Goal: Check status: Check status

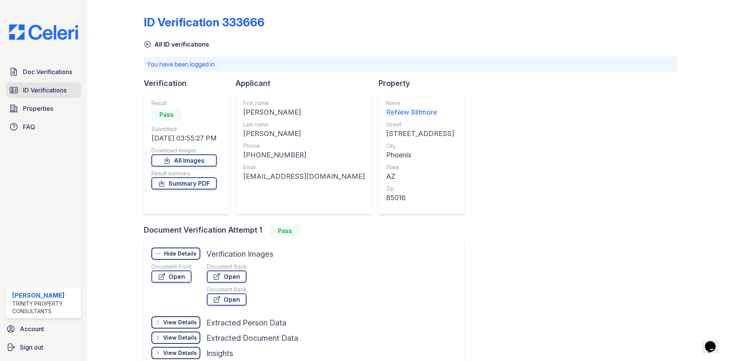
drag, startPoint x: 43, startPoint y: 94, endPoint x: 68, endPoint y: 94, distance: 24.9
click at [43, 94] on span "ID Verifications" at bounding box center [45, 90] width 44 height 9
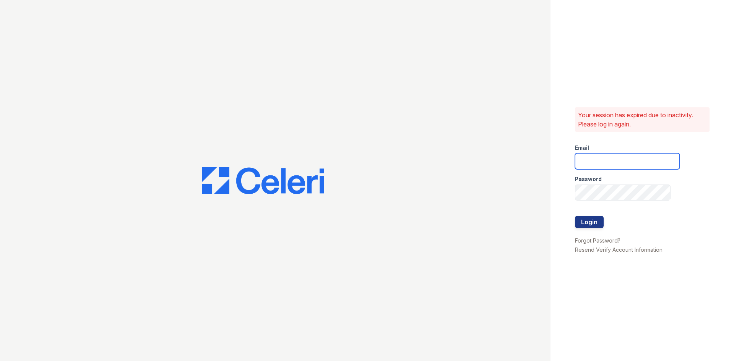
click at [607, 162] on input "email" at bounding box center [627, 161] width 105 height 16
type input "c"
type input "miluna@trinity-pm.com"
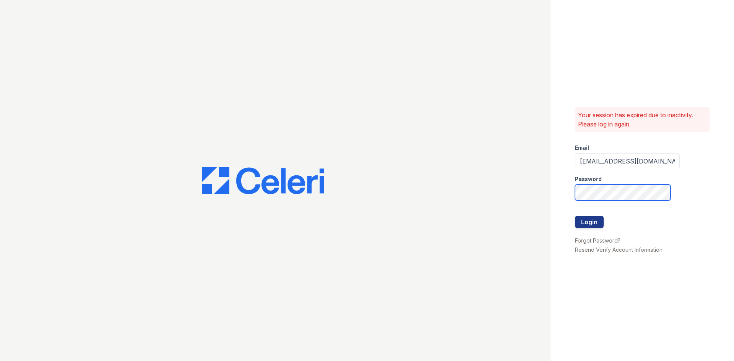
click at [575, 216] on button "Login" at bounding box center [589, 222] width 29 height 12
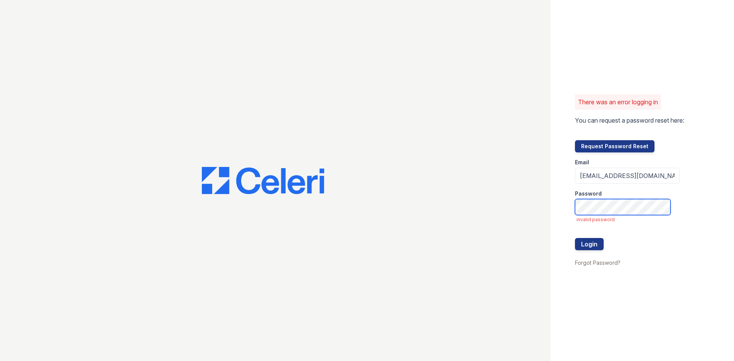
click at [575, 238] on button "Login" at bounding box center [589, 244] width 29 height 12
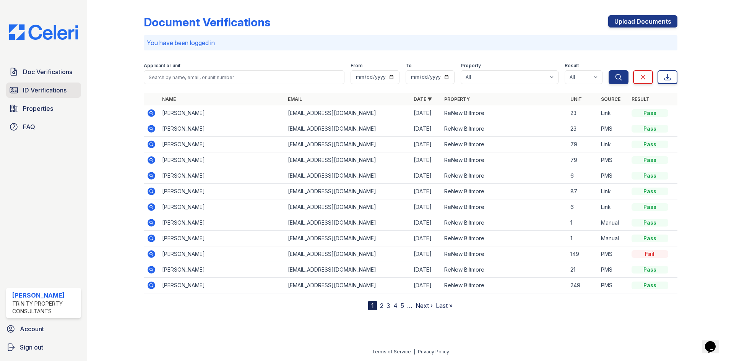
drag, startPoint x: 52, startPoint y: 97, endPoint x: 61, endPoint y: 97, distance: 8.8
click at [52, 97] on link "ID Verifications" at bounding box center [43, 90] width 75 height 15
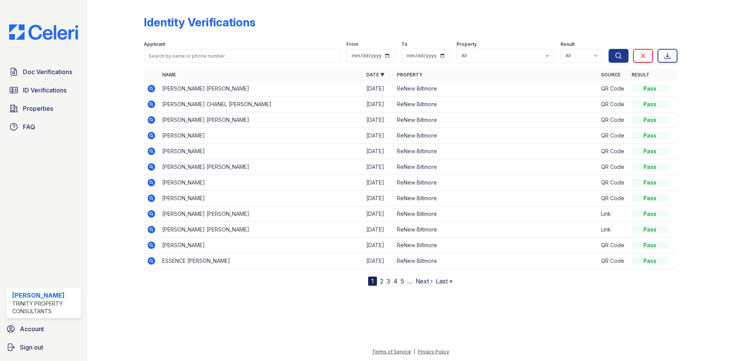
click at [150, 197] on icon at bounding box center [152, 199] width 8 height 8
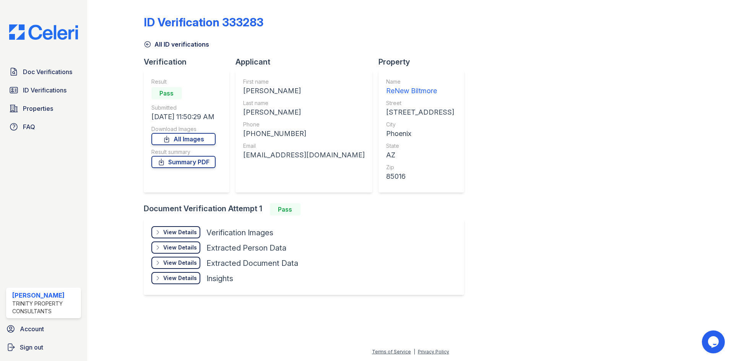
click at [186, 233] on div "View Details" at bounding box center [180, 233] width 34 height 8
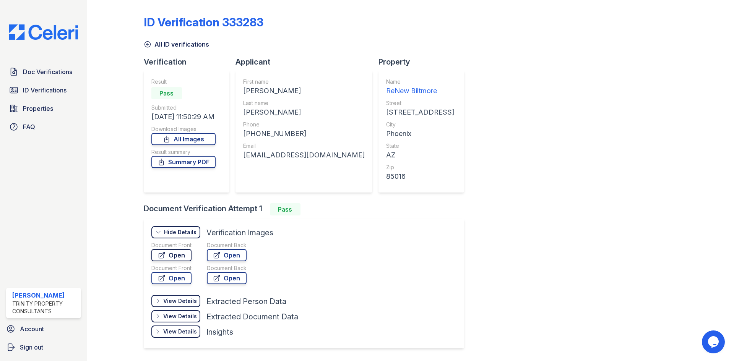
click at [173, 257] on link "Open" at bounding box center [171, 255] width 40 height 12
click at [54, 93] on span "ID Verifications" at bounding box center [45, 90] width 44 height 9
